Goal: Transaction & Acquisition: Download file/media

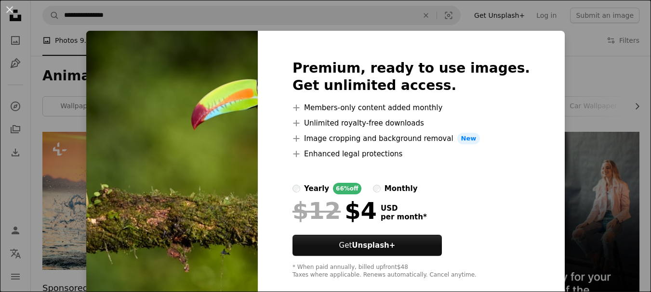
scroll to position [674, 0]
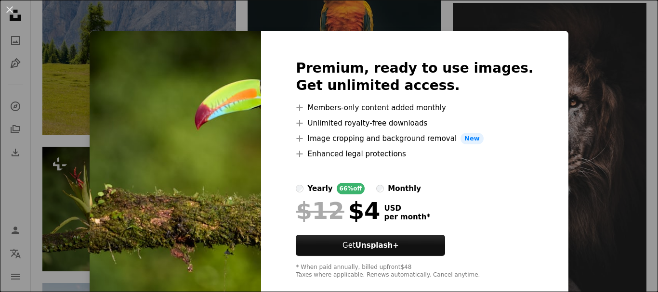
click at [111, 191] on img at bounding box center [175, 169] width 171 height 277
click at [145, 159] on img at bounding box center [175, 169] width 171 height 277
click at [558, 118] on div "An X shape Premium, ready to use images. Get unlimited access. A plus sign Memb…" at bounding box center [329, 146] width 658 height 292
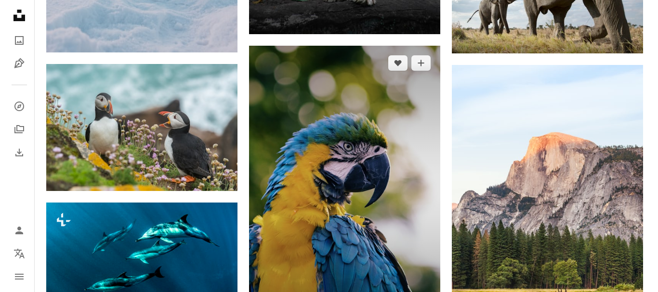
scroll to position [1204, 0]
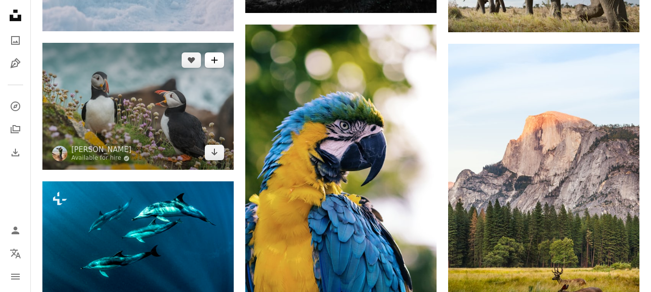
click at [213, 59] on icon "A plus sign" at bounding box center [214, 60] width 8 height 8
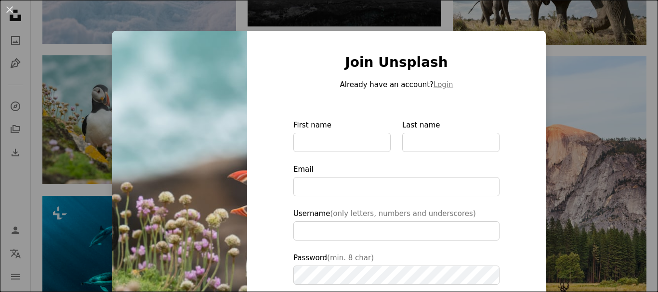
click at [593, 26] on div "An X shape Join Unsplash Already have an account? Login First name Last name Em…" at bounding box center [329, 146] width 658 height 292
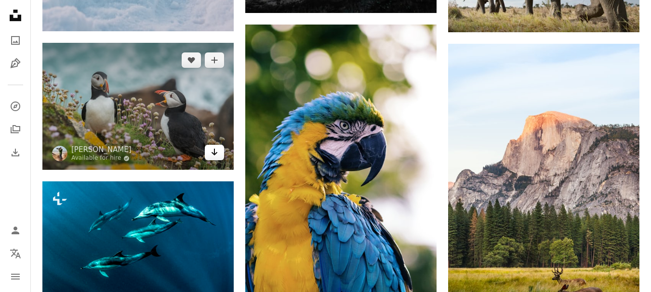
click at [216, 152] on icon "Arrow pointing down" at bounding box center [214, 152] width 8 height 12
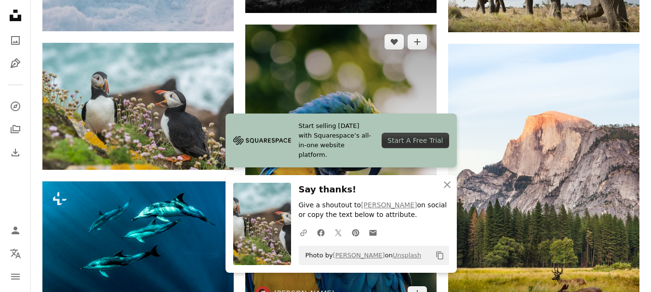
click at [311, 75] on img at bounding box center [340, 168] width 191 height 287
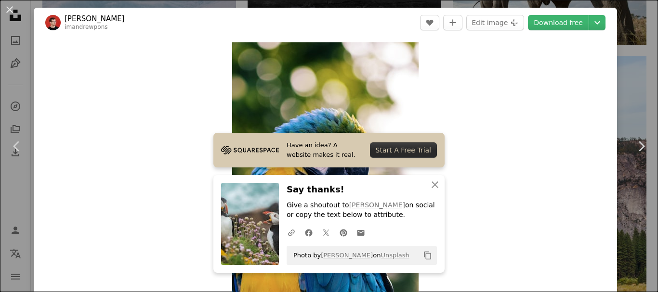
click at [351, 105] on img "Zoom in on this image" at bounding box center [325, 182] width 186 height 280
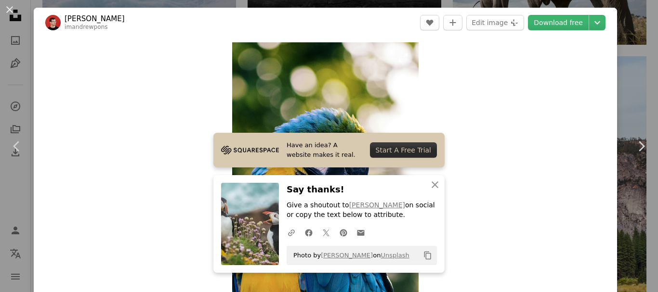
scroll to position [30, 0]
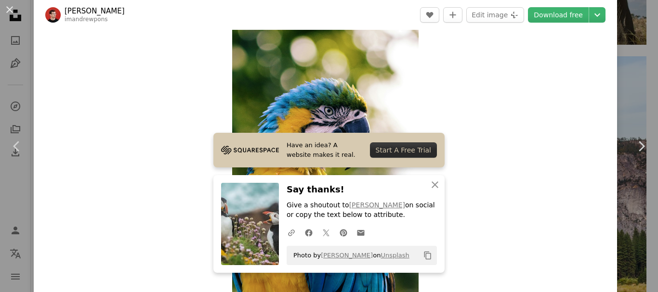
click at [368, 63] on img "Zoom in on this image" at bounding box center [325, 153] width 186 height 280
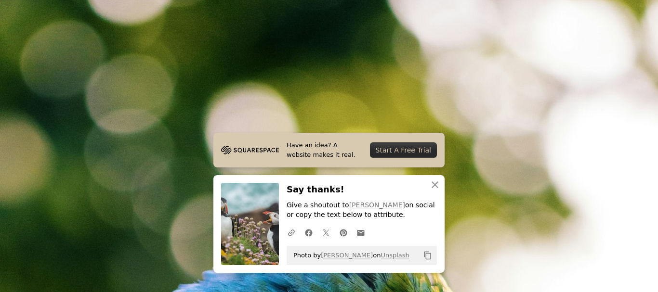
scroll to position [337, 0]
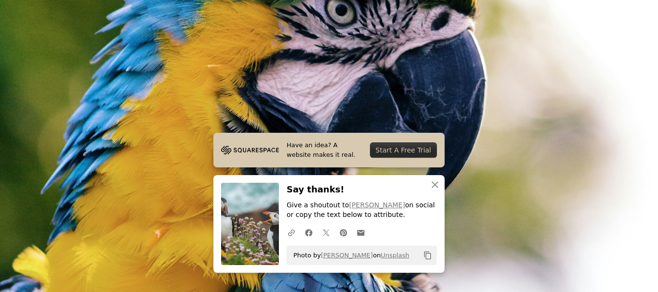
click at [267, 74] on img "Zoom out on this image" at bounding box center [329, 156] width 659 height 988
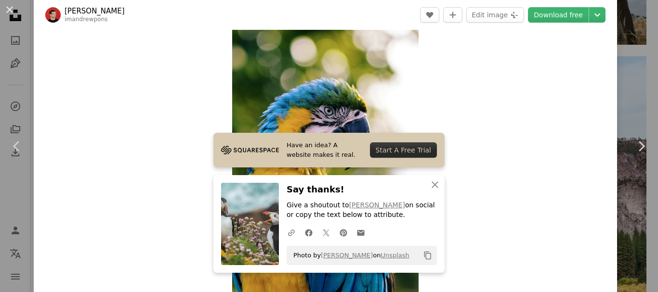
click at [267, 74] on img "Zoom in on this image" at bounding box center [325, 153] width 186 height 280
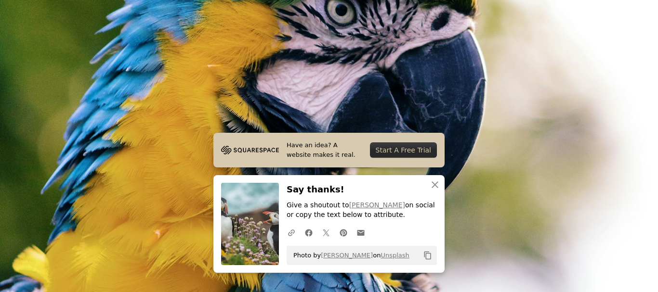
click at [267, 74] on img "Zoom out on this image" at bounding box center [329, 156] width 659 height 988
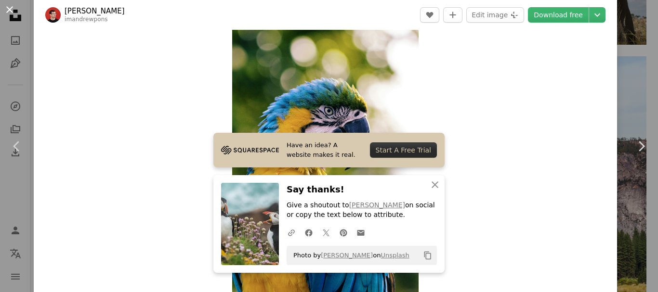
click at [10, 7] on button "An X shape" at bounding box center [10, 10] width 12 height 12
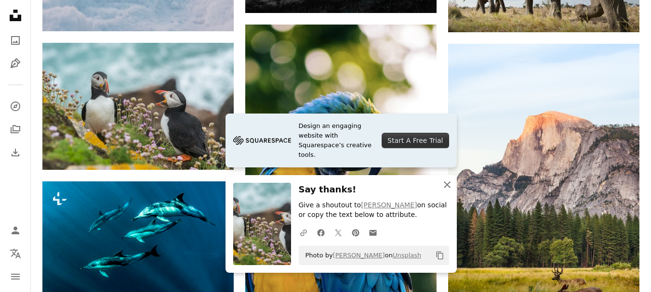
click at [447, 182] on icon "An X shape" at bounding box center [447, 185] width 12 height 12
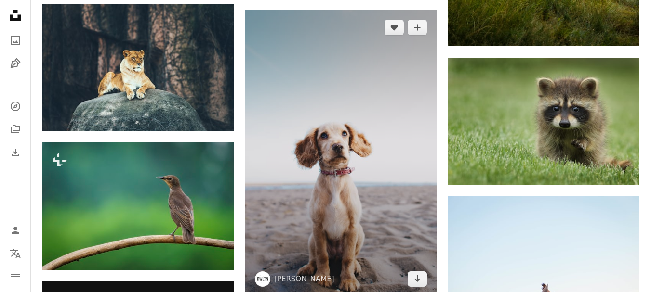
scroll to position [1541, 0]
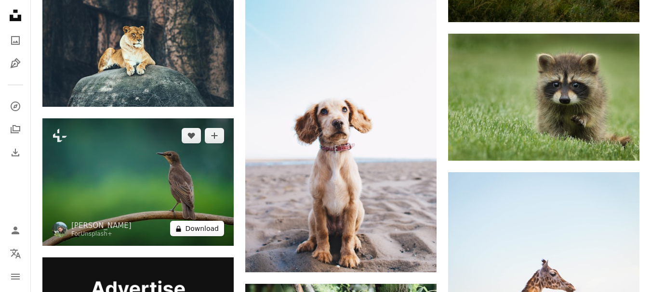
click at [199, 227] on button "A lock Download" at bounding box center [197, 228] width 54 height 15
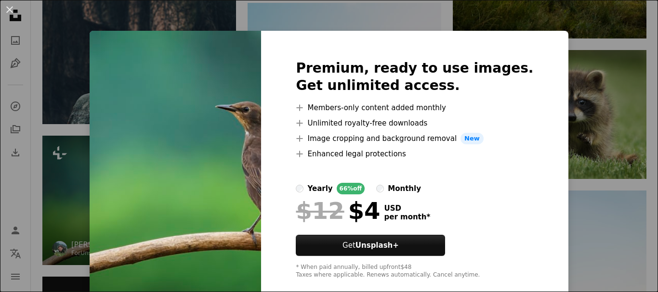
drag, startPoint x: 57, startPoint y: 176, endPoint x: 94, endPoint y: 176, distance: 37.6
click at [56, 176] on div "An X shape Premium, ready to use images. Get unlimited access. A plus sign Memb…" at bounding box center [329, 146] width 658 height 292
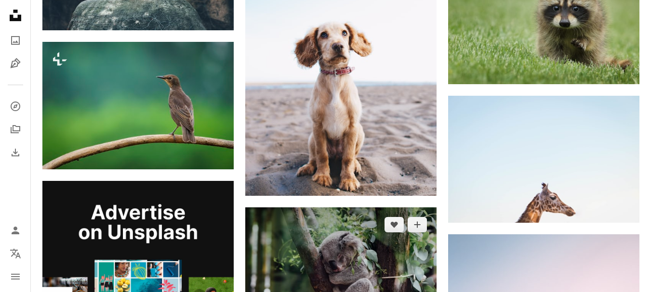
scroll to position [1734, 0]
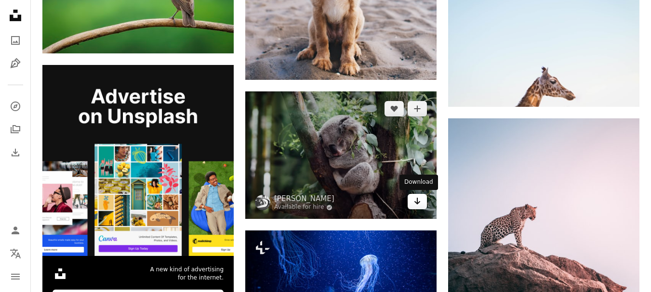
click at [419, 198] on icon "Arrow pointing down" at bounding box center [417, 202] width 8 height 12
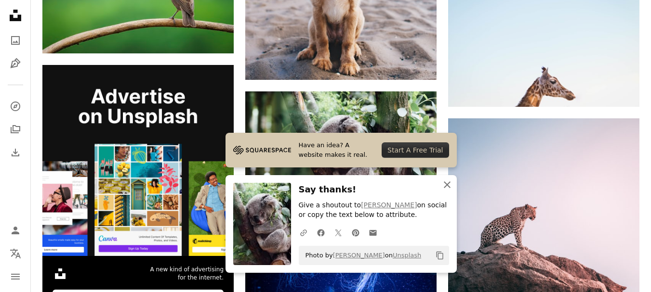
click at [445, 186] on icon "button" at bounding box center [447, 185] width 7 height 7
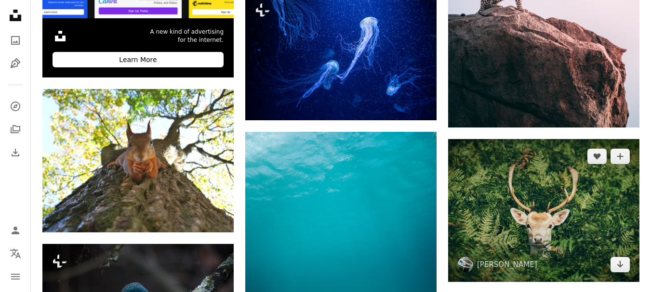
scroll to position [1975, 0]
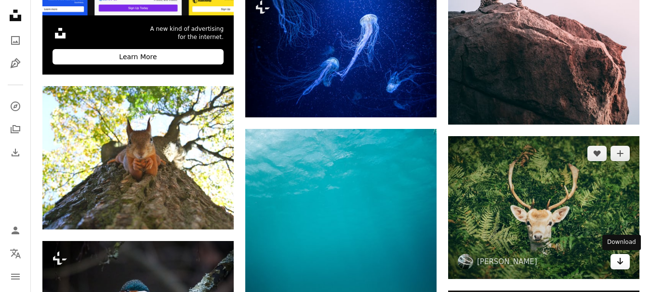
click at [619, 262] on icon "Download" at bounding box center [620, 261] width 6 height 7
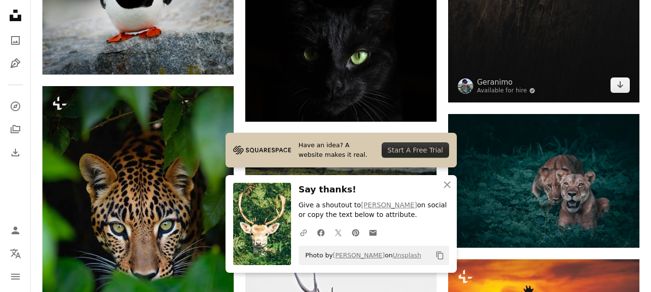
scroll to position [2408, 0]
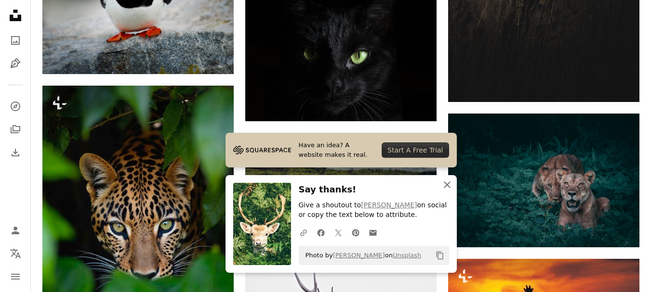
click at [445, 182] on icon "An X shape" at bounding box center [447, 185] width 12 height 12
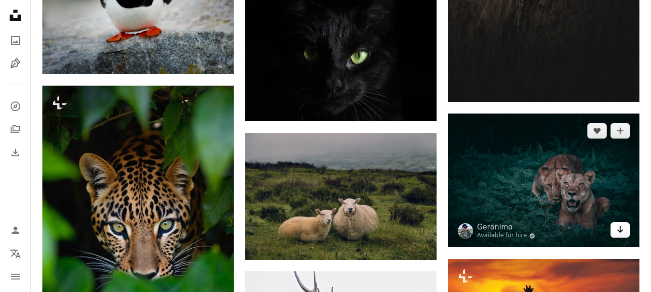
click at [615, 227] on link "Arrow pointing down" at bounding box center [619, 229] width 19 height 15
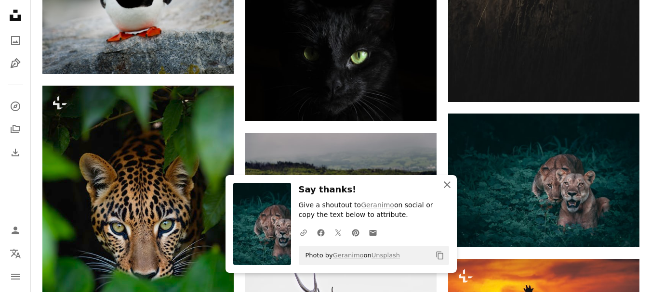
click at [447, 183] on icon "button" at bounding box center [447, 185] width 7 height 7
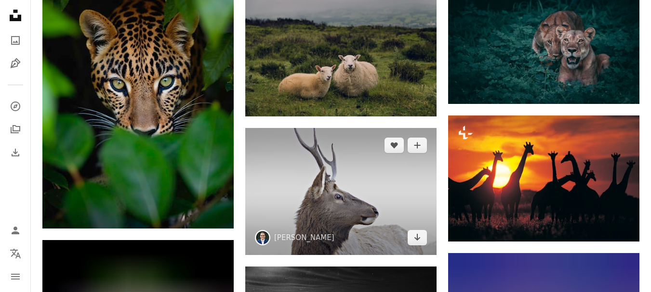
scroll to position [2456, 0]
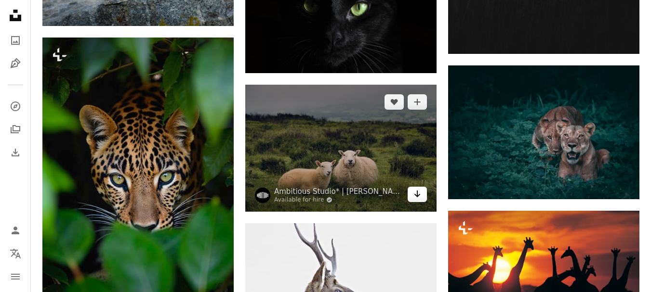
click at [419, 192] on icon "Arrow pointing down" at bounding box center [417, 194] width 8 height 12
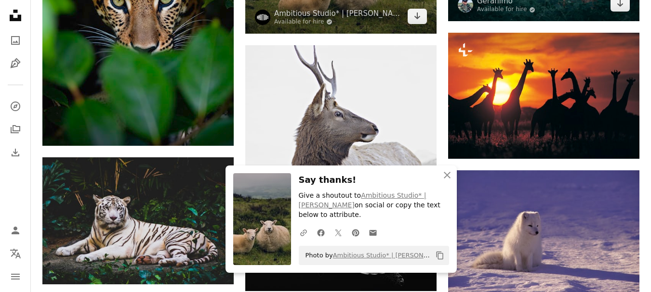
scroll to position [2649, 0]
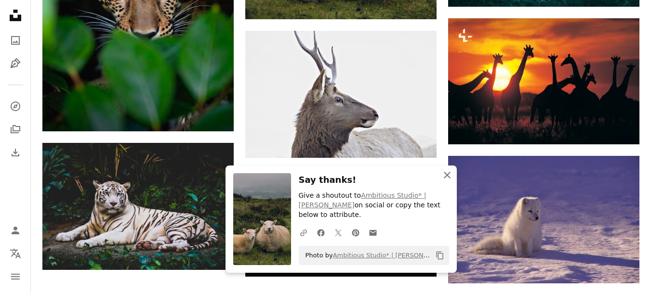
click at [442, 181] on icon "An X shape" at bounding box center [447, 176] width 12 height 12
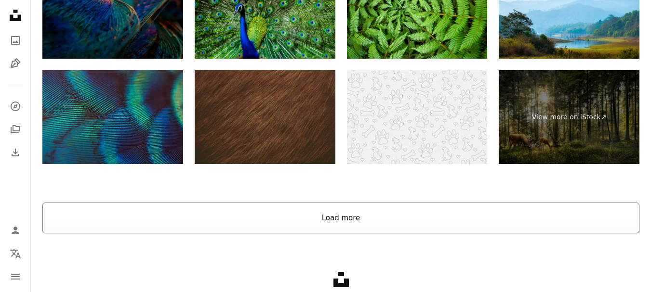
scroll to position [3073, 0]
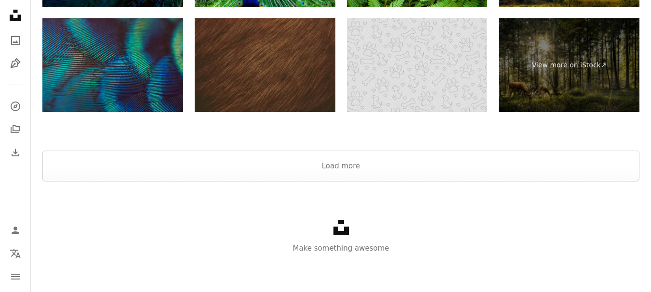
click at [386, 63] on img at bounding box center [417, 65] width 141 height 94
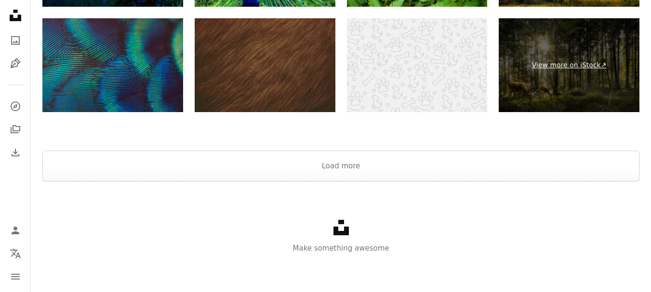
click at [580, 66] on link "View more on iStock ↗" at bounding box center [568, 65] width 141 height 94
